Goal: Transaction & Acquisition: Purchase product/service

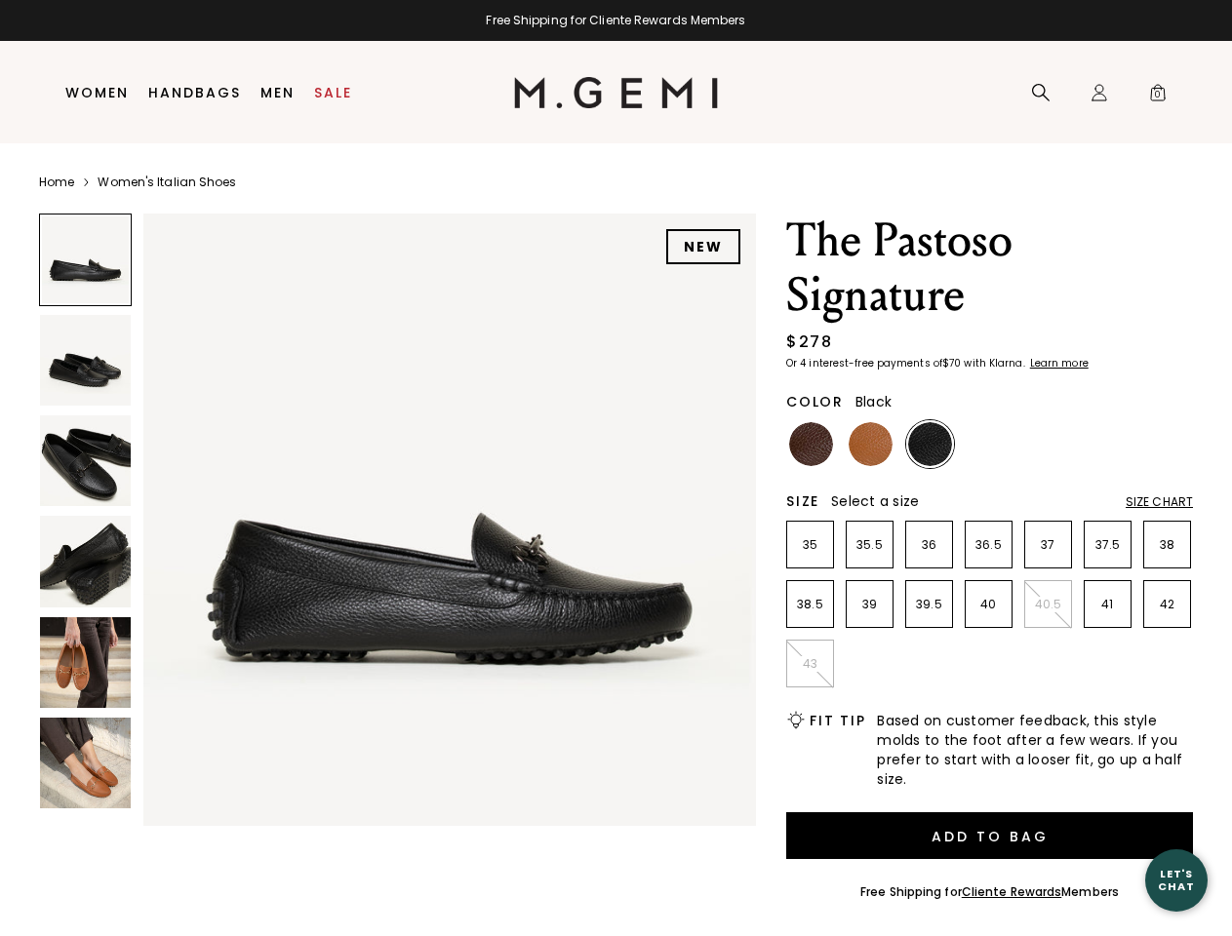
click at [615, 20] on div "Free Shipping for Cliente Rewards Members" at bounding box center [616, 21] width 1232 height 16
click at [1041, 93] on icon at bounding box center [1041, 93] width 20 height 20
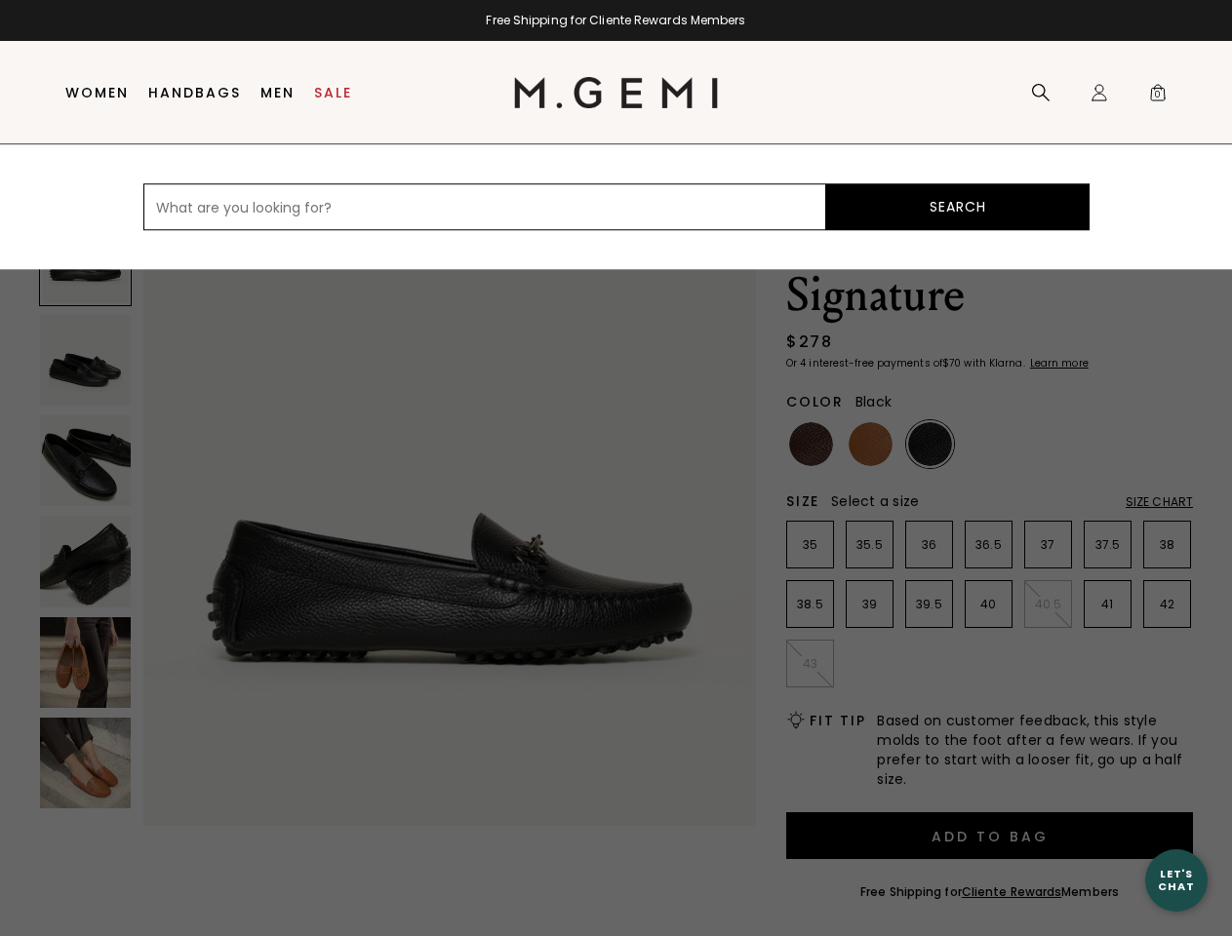
click at [1099, 93] on div "Icons/20x20/profile@2x Sign In Orders Rewards Refer a Friend Address Book Call …" at bounding box center [1099, 93] width 39 height 102
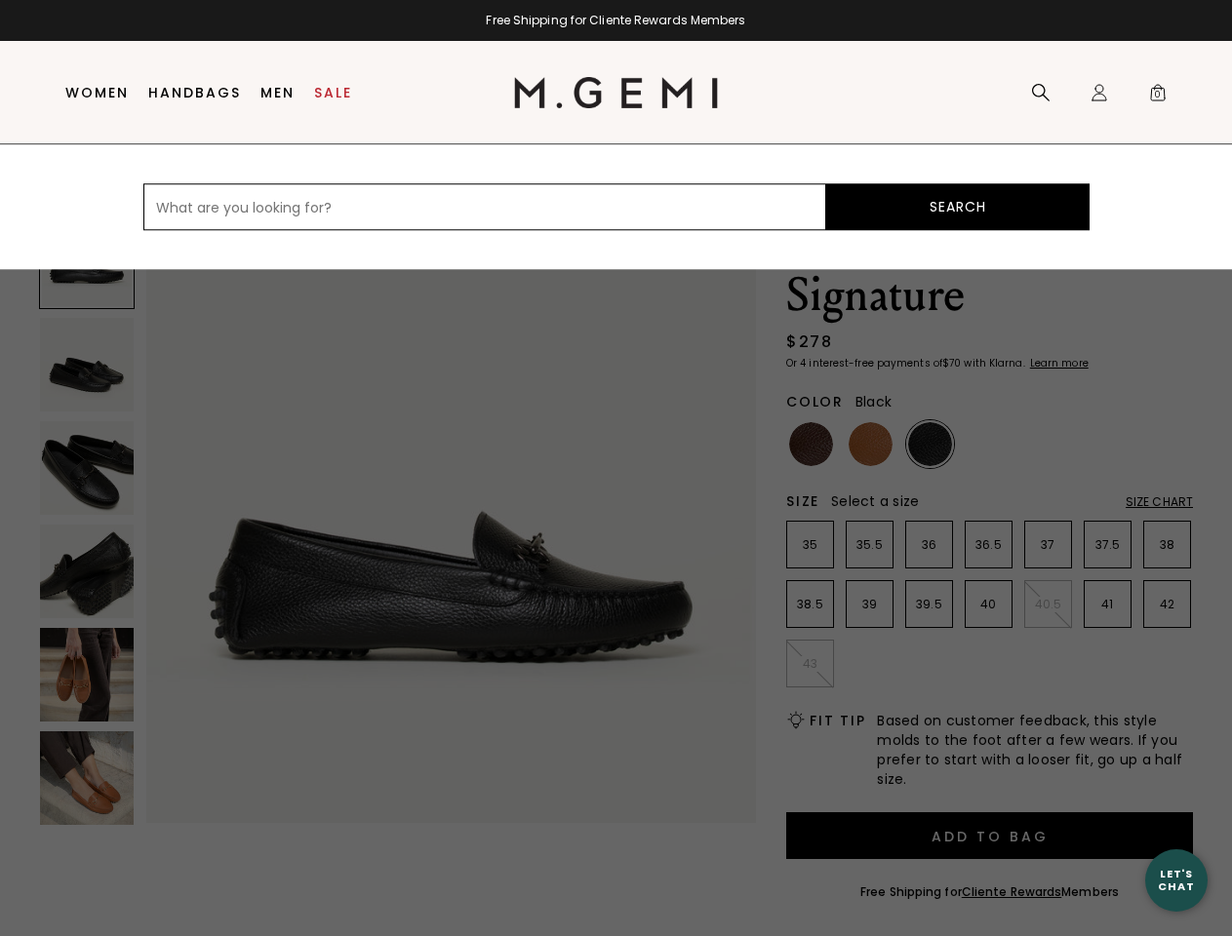
click at [1158, 93] on span "0" at bounding box center [1158, 97] width 20 height 20
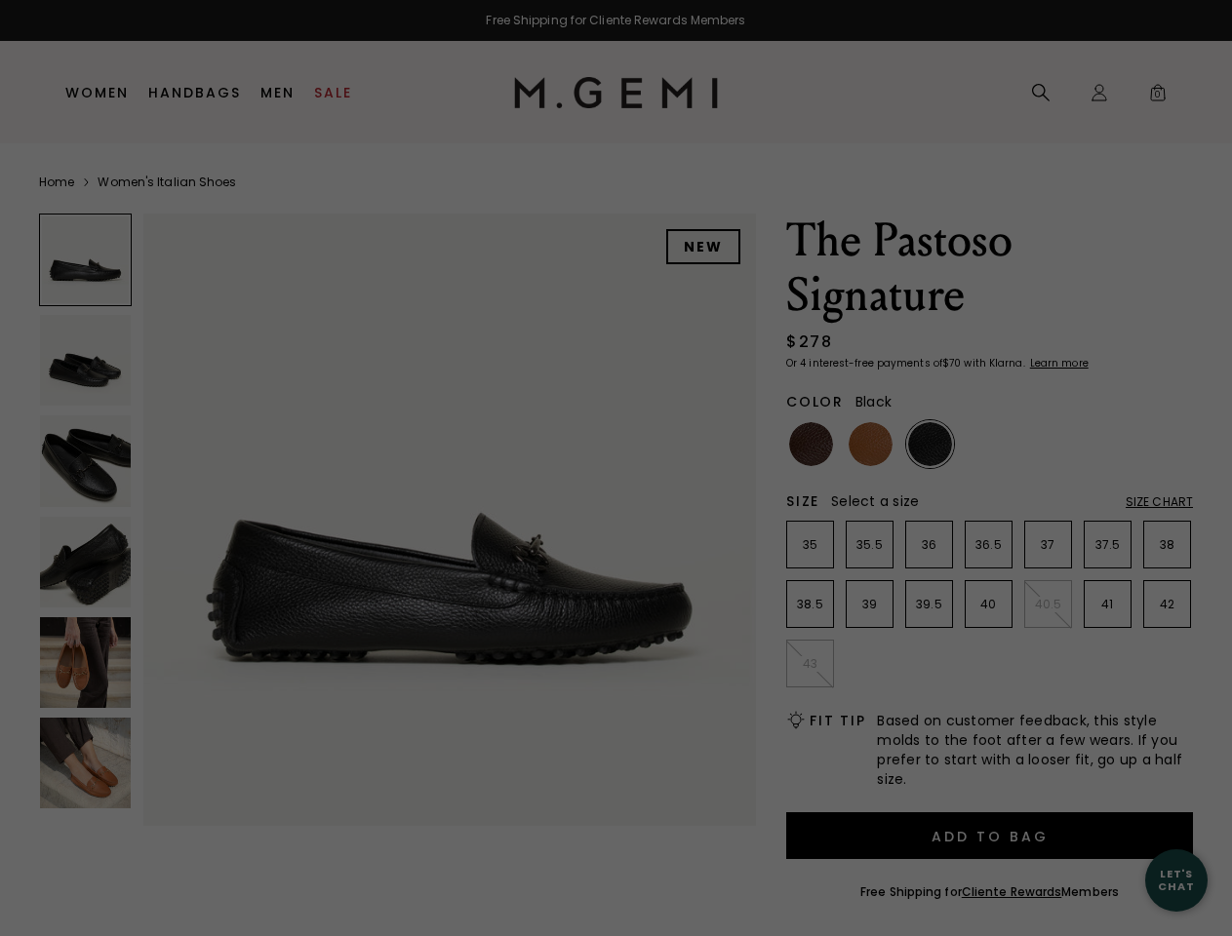
click at [397, 515] on div "Free Shipping for Cliente Rewards Members Icons/20x20/hamburger@2x Women Shop A…" at bounding box center [616, 468] width 1232 height 936
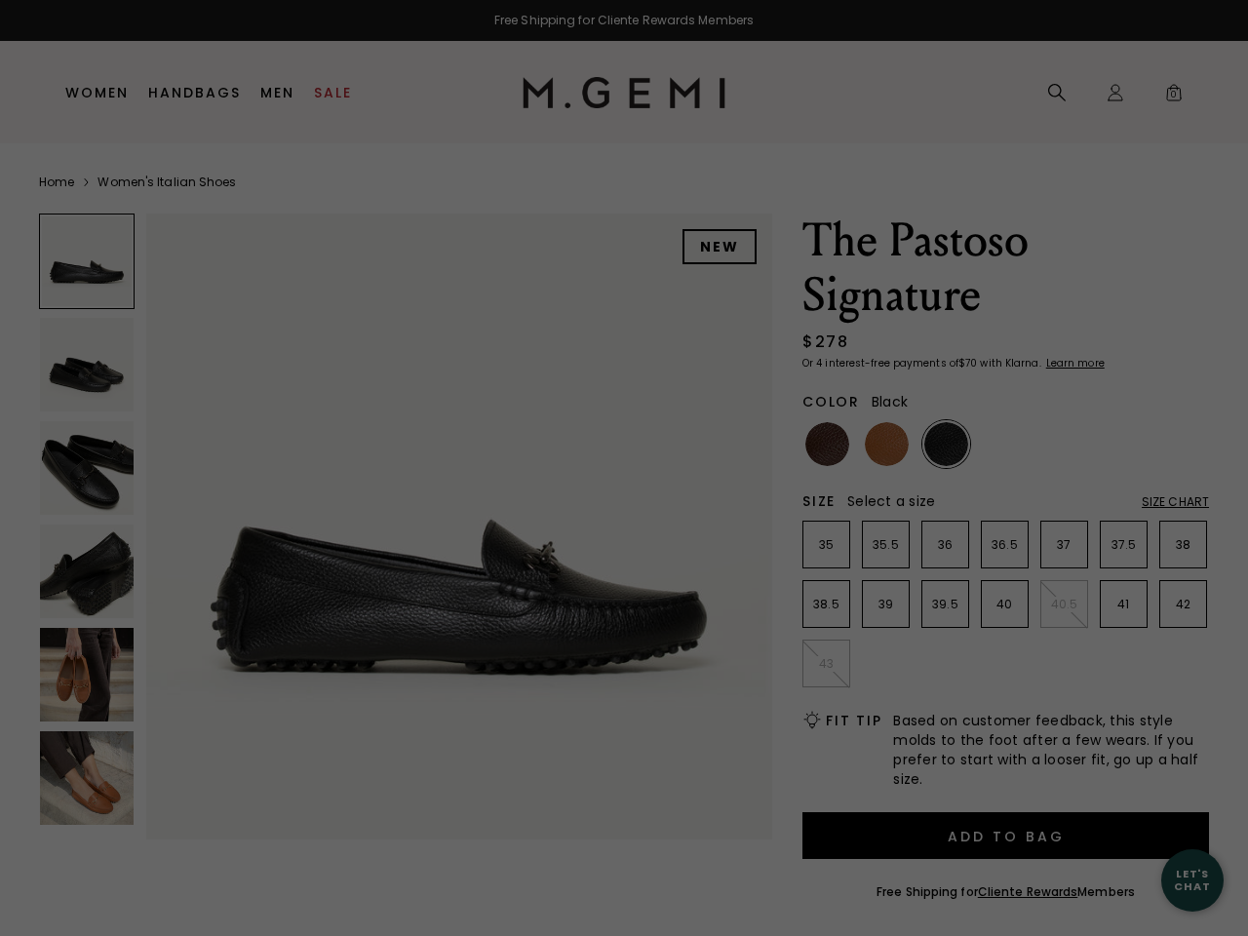
click at [85, 259] on div at bounding box center [87, 262] width 96 height 96
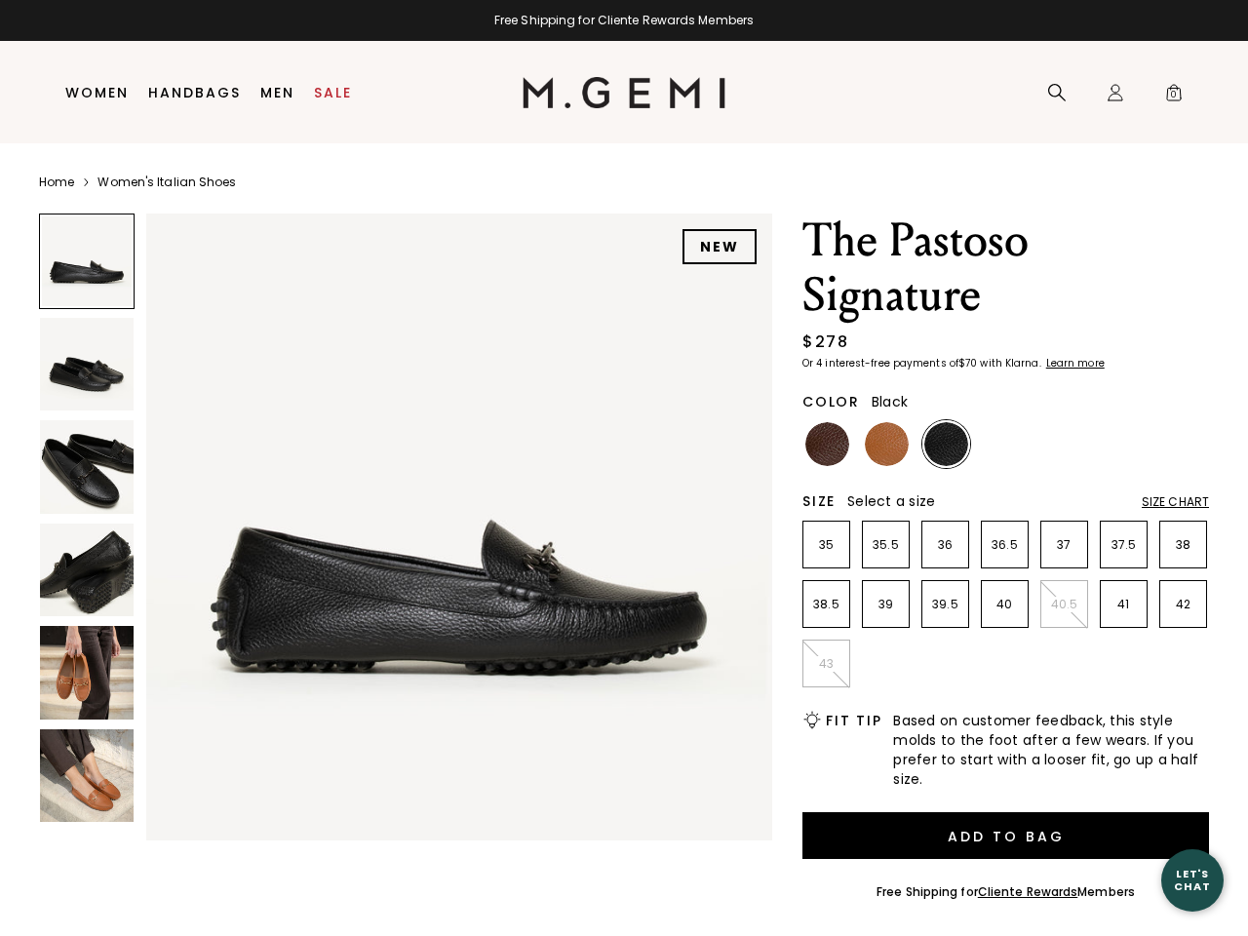
click at [85, 360] on img at bounding box center [87, 365] width 94 height 94
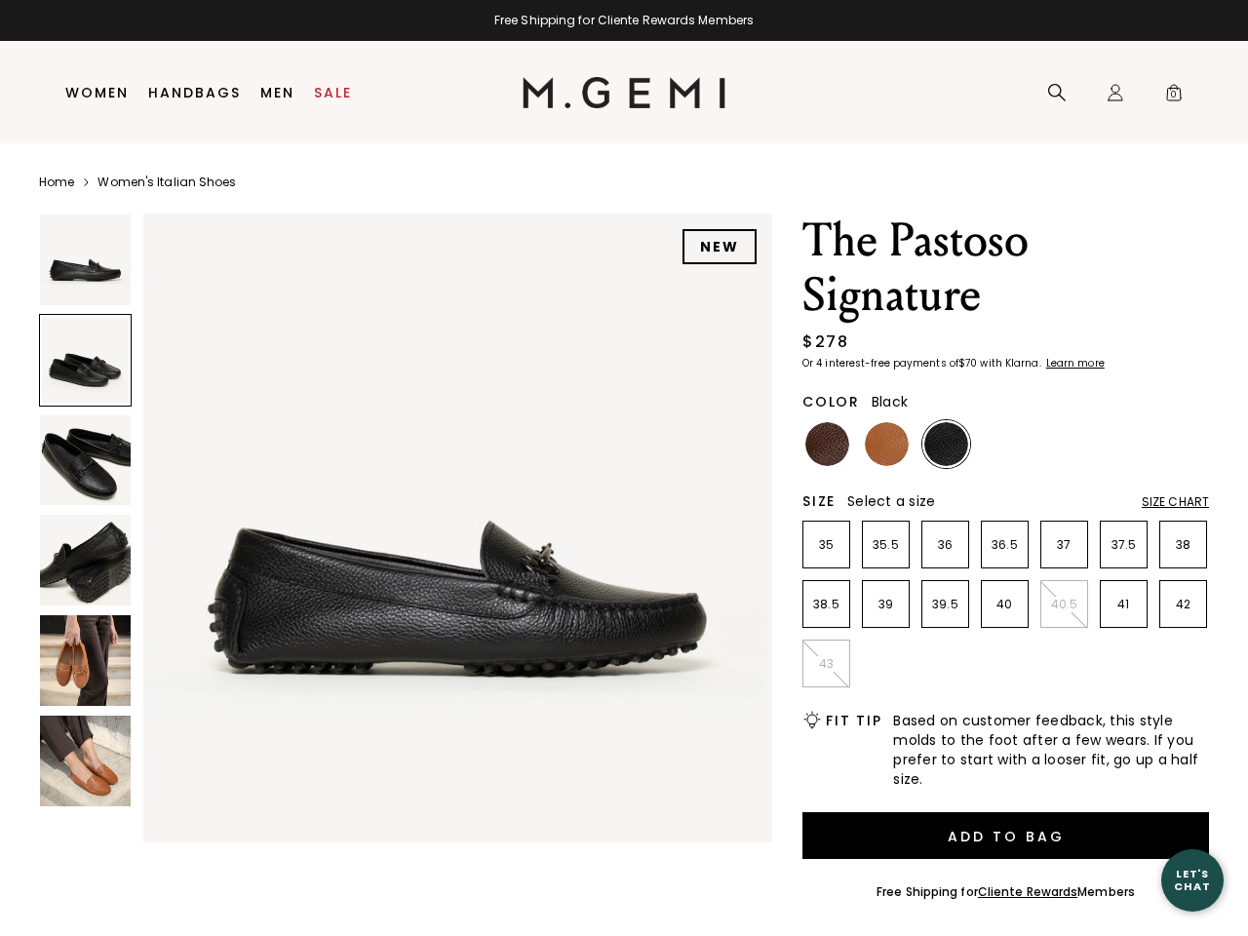
click at [85, 460] on img at bounding box center [85, 460] width 91 height 91
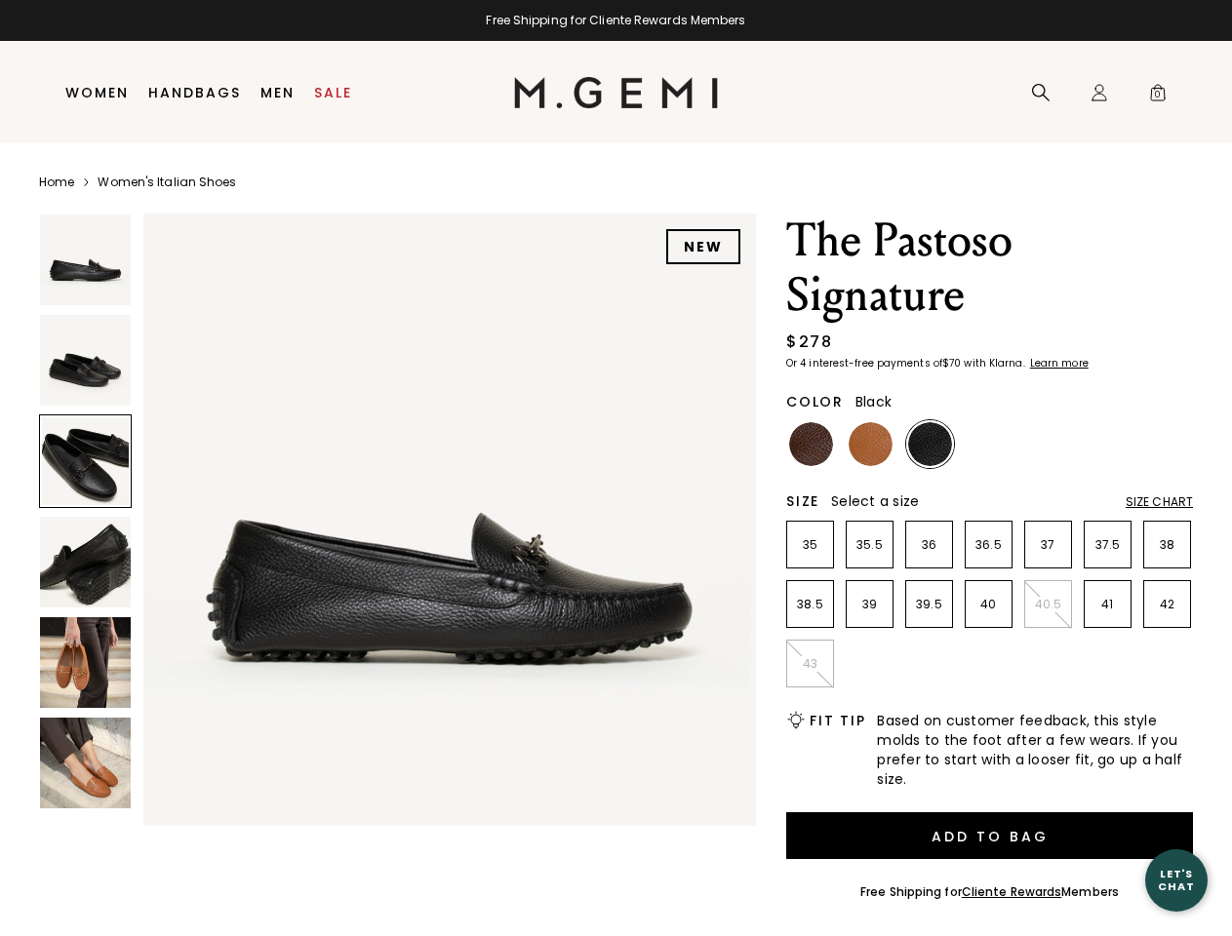
click at [85, 561] on img at bounding box center [85, 562] width 91 height 91
